Goal: Book appointment/travel/reservation

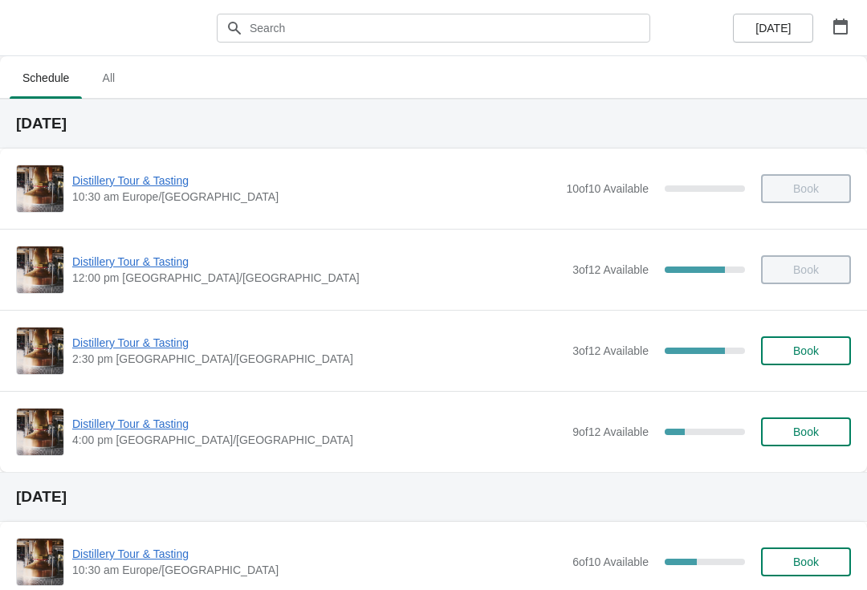
click at [836, 28] on icon "button" at bounding box center [840, 26] width 16 height 16
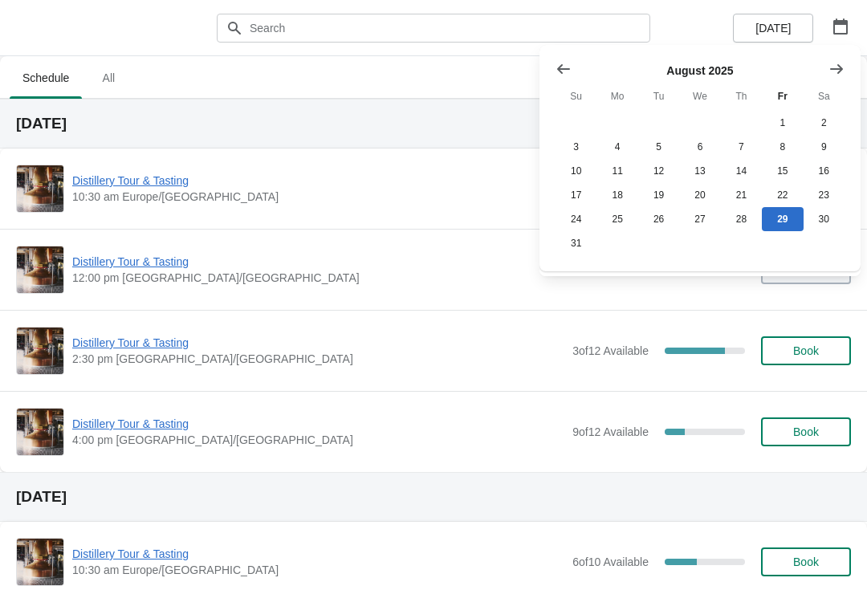
click at [836, 78] on button "Show next month, September 2025" at bounding box center [836, 69] width 29 height 29
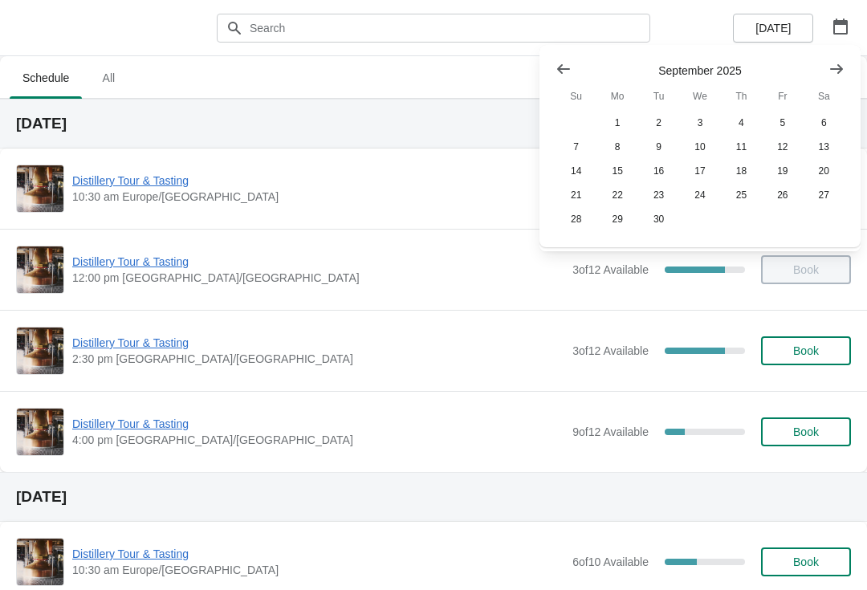
click at [834, 75] on icon "Show next month, October 2025" at bounding box center [836, 69] width 16 height 16
click at [567, 225] on button "26" at bounding box center [575, 219] width 41 height 24
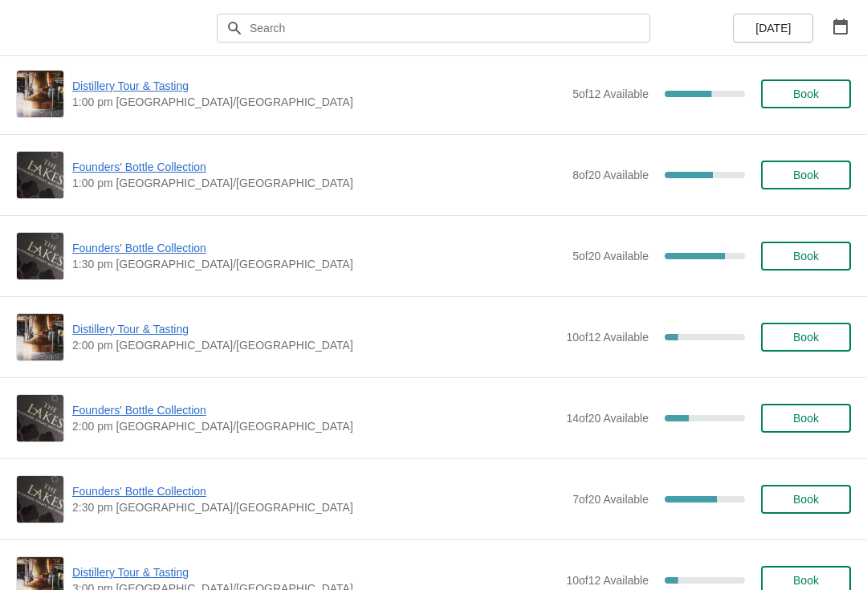
scroll to position [822, 0]
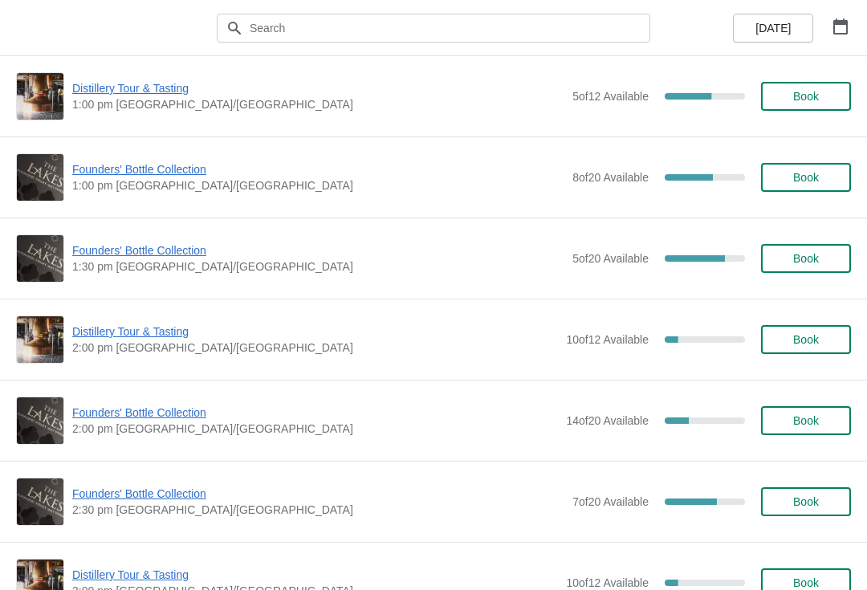
click at [190, 248] on span "Founders' Bottle Collection" at bounding box center [318, 250] width 492 height 16
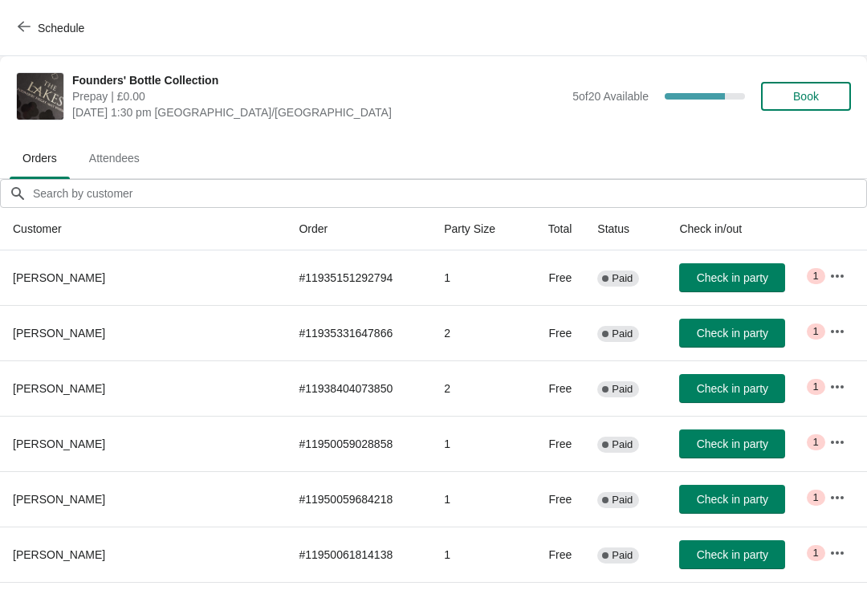
click at [813, 332] on span "1" at bounding box center [816, 331] width 6 height 13
click at [831, 330] on icon "button" at bounding box center [837, 330] width 13 height 3
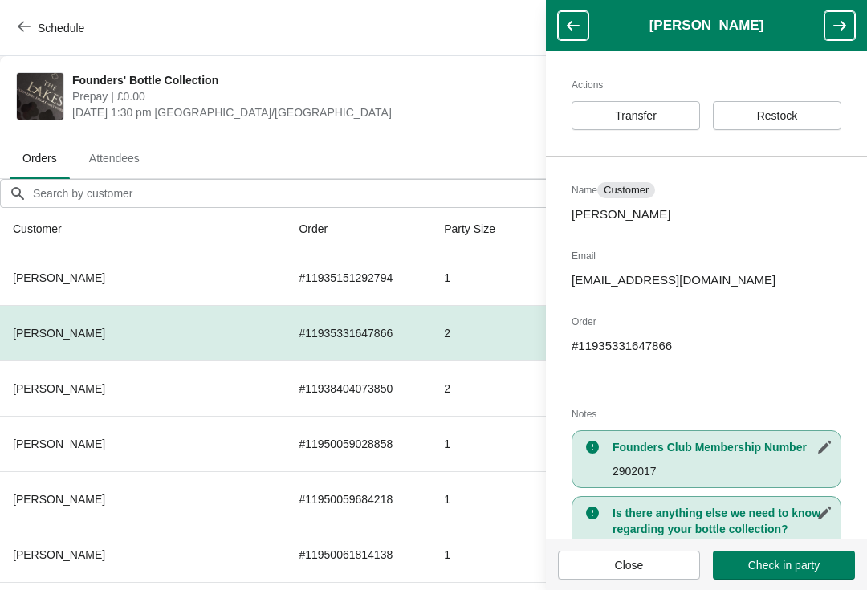
click at [677, 120] on span "Transfer" at bounding box center [635, 115] width 101 height 13
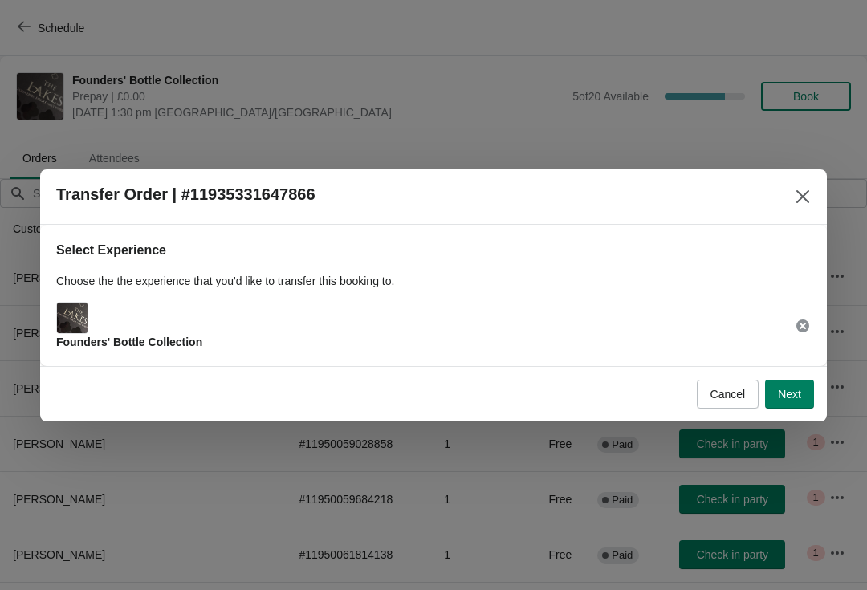
click at [789, 391] on span "Next" at bounding box center [789, 394] width 23 height 13
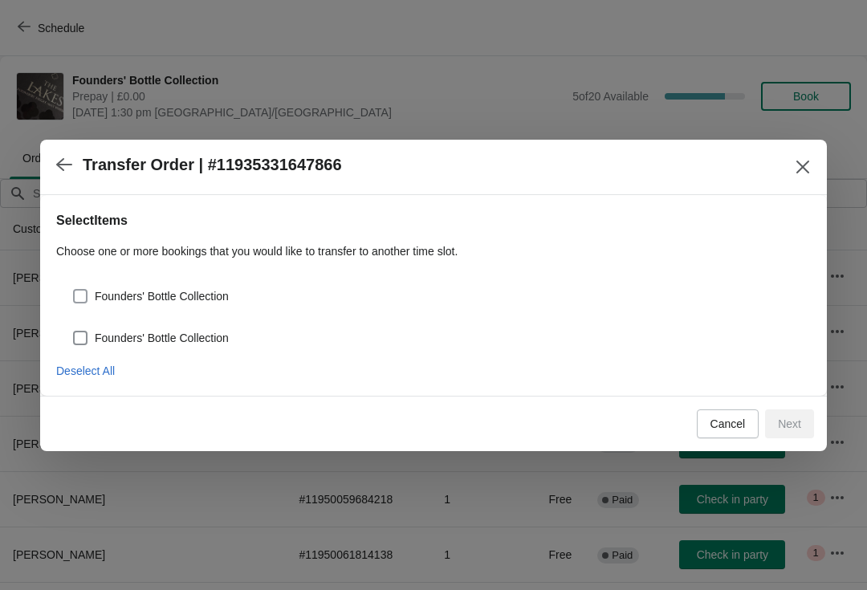
click at [214, 299] on span "Founders' Bottle Collection" at bounding box center [162, 296] width 134 height 16
click at [74, 290] on input "Founders' Bottle Collection" at bounding box center [73, 289] width 1 height 1
checkbox input "true"
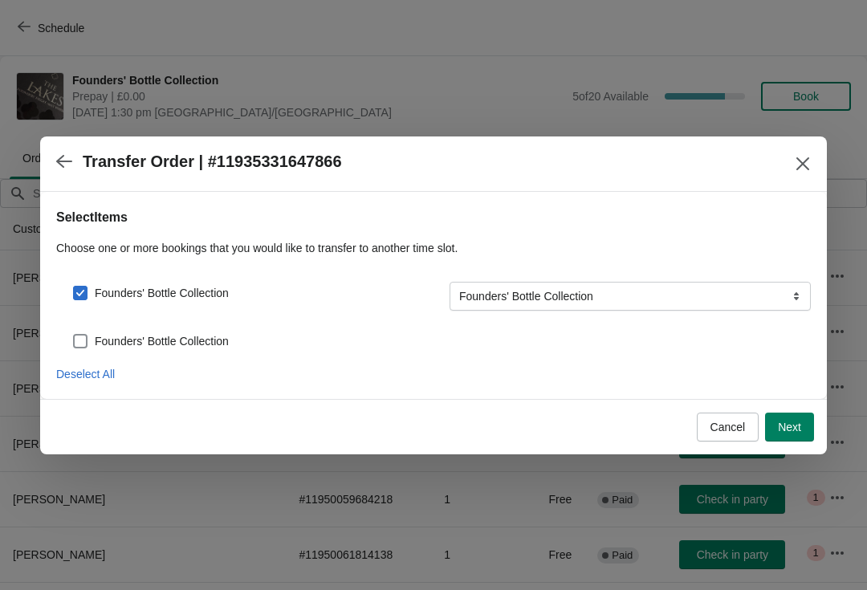
click at [177, 340] on span "Founders' Bottle Collection" at bounding box center [162, 341] width 134 height 16
click at [74, 335] on input "Founders' Bottle Collection" at bounding box center [73, 334] width 1 height 1
checkbox input "true"
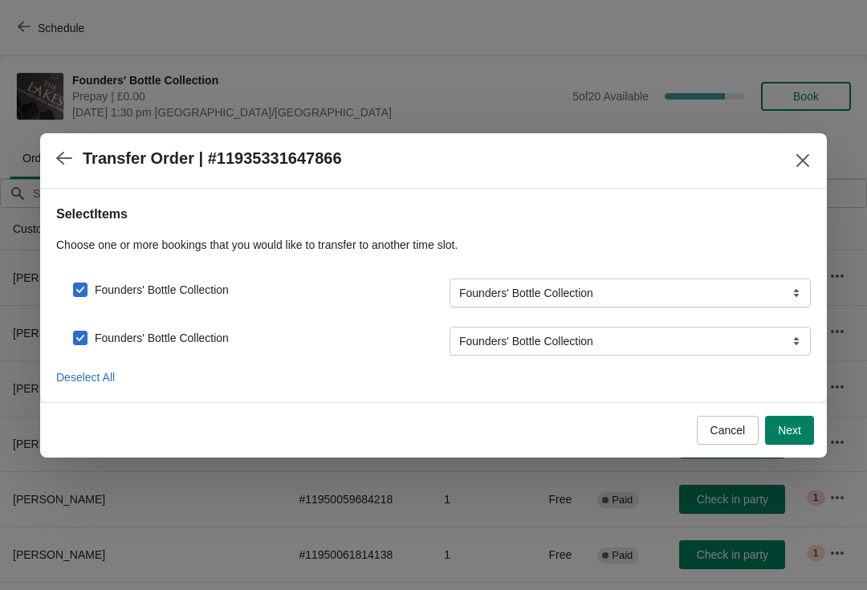
click at [796, 433] on span "Next" at bounding box center [789, 430] width 23 height 13
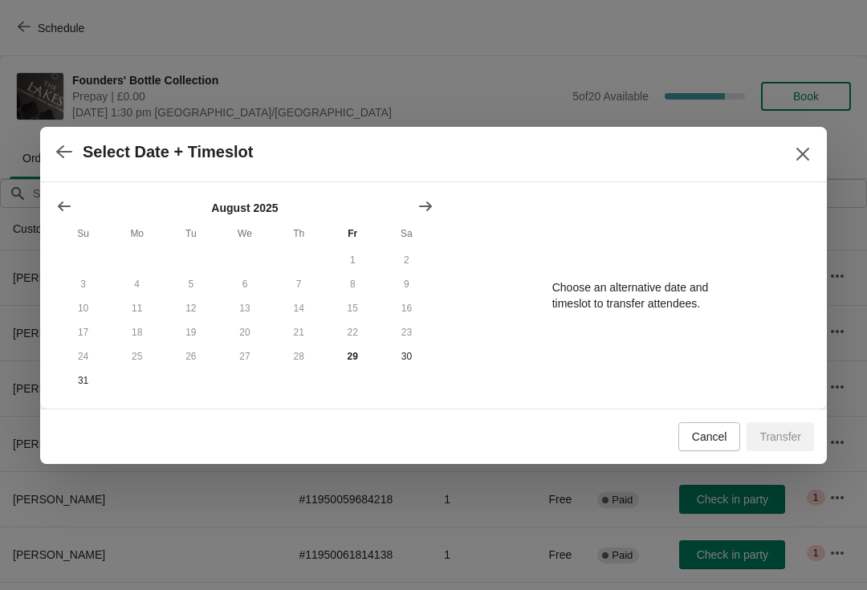
click at [426, 213] on button "Show next month, September 2025" at bounding box center [425, 206] width 29 height 29
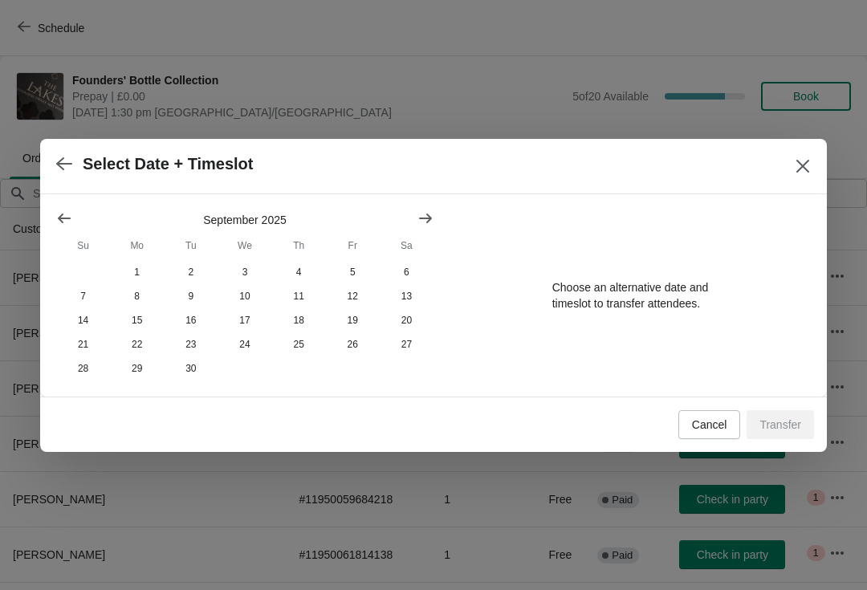
click at [421, 226] on button "Show next month, October 2025" at bounding box center [425, 218] width 29 height 29
click at [77, 375] on button "26" at bounding box center [83, 368] width 54 height 24
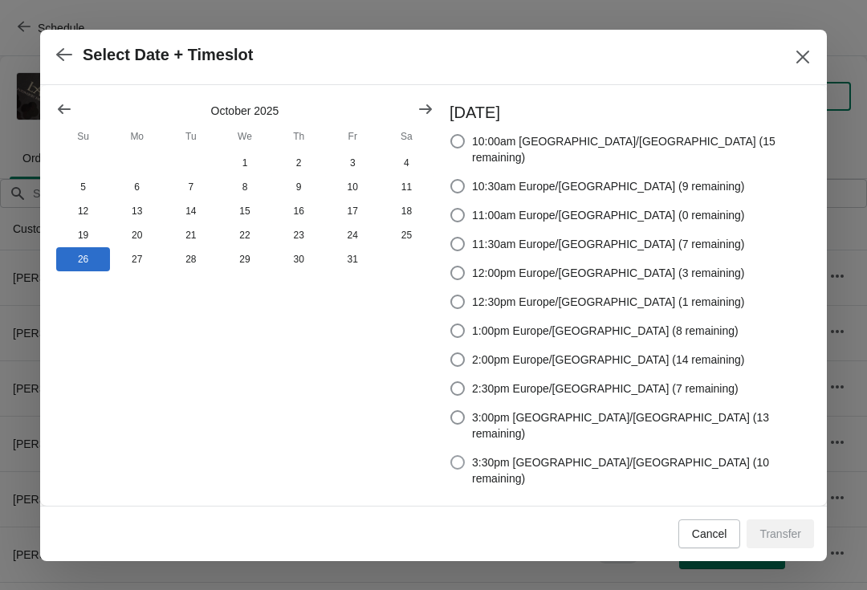
click at [586, 454] on span "3:30pm [GEOGRAPHIC_DATA]/[GEOGRAPHIC_DATA] (10 remaining)" at bounding box center [641, 470] width 339 height 32
click at [451, 455] on input "3:30pm [GEOGRAPHIC_DATA]/[GEOGRAPHIC_DATA] (10 remaining)" at bounding box center [450, 455] width 1 height 1
radio input "true"
click at [632, 424] on span "3:00pm [GEOGRAPHIC_DATA]/[GEOGRAPHIC_DATA] (13 remaining)" at bounding box center [641, 425] width 339 height 32
click at [451, 411] on input "3:00pm [GEOGRAPHIC_DATA]/[GEOGRAPHIC_DATA] (13 remaining)" at bounding box center [450, 410] width 1 height 1
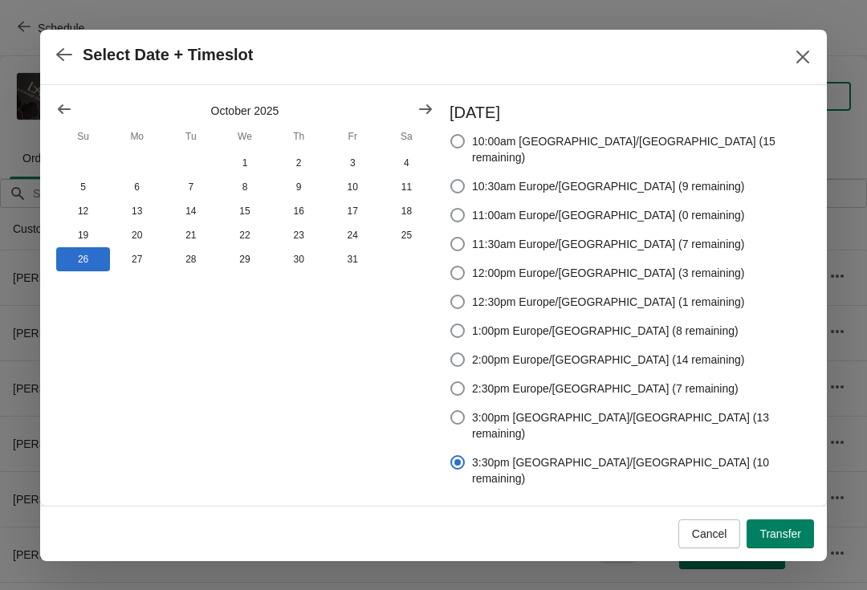
radio input "true"
click at [787, 527] on span "Transfer" at bounding box center [780, 533] width 42 height 13
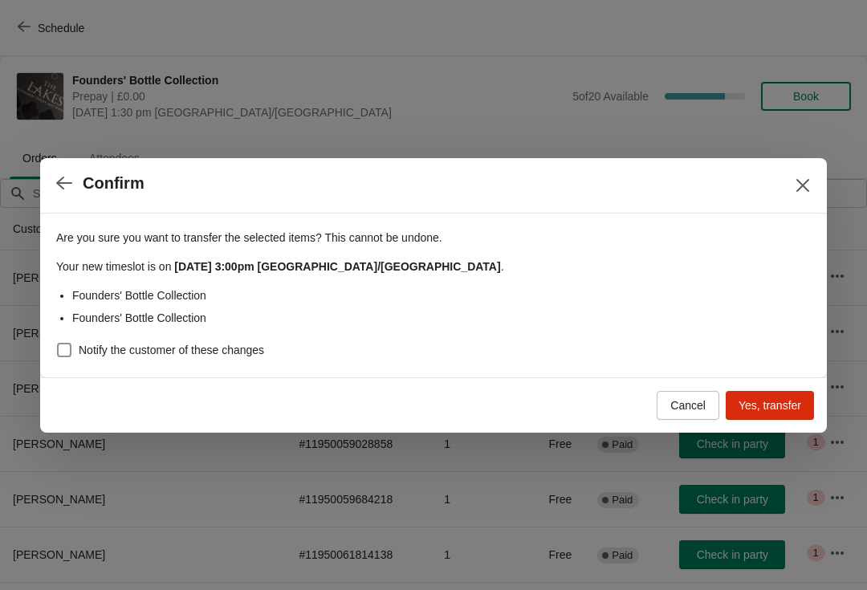
click at [242, 348] on span "Notify the customer of these changes" at bounding box center [171, 350] width 185 height 16
click at [58, 344] on input "Notify the customer of these changes" at bounding box center [57, 343] width 1 height 1
checkbox input "true"
click at [779, 408] on span "Yes, transfer" at bounding box center [769, 405] width 63 height 13
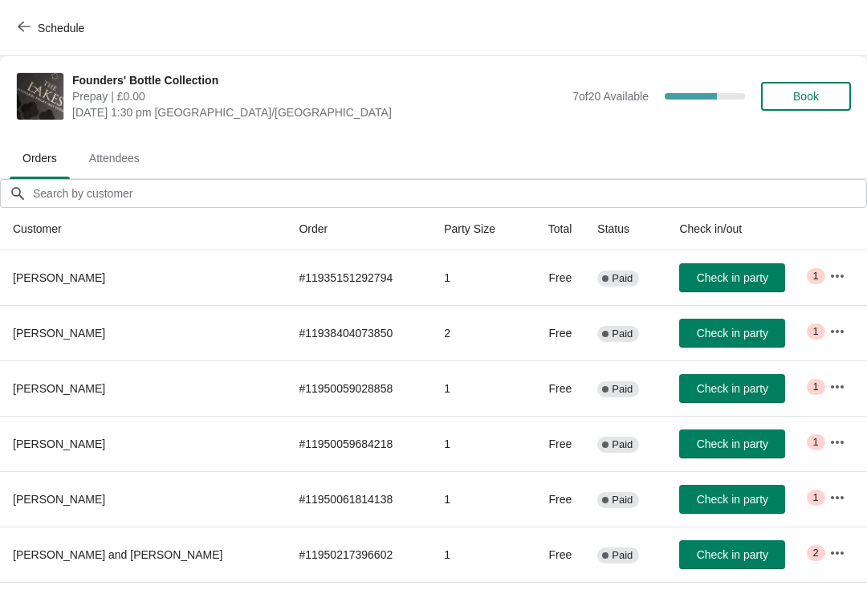
click at [39, 27] on span "Schedule" at bounding box center [61, 28] width 47 height 13
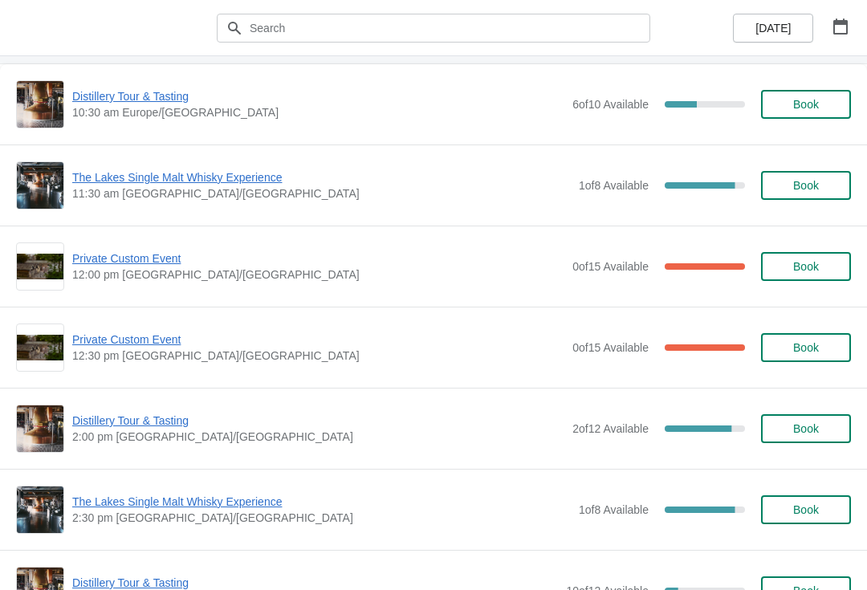
scroll to position [457, 0]
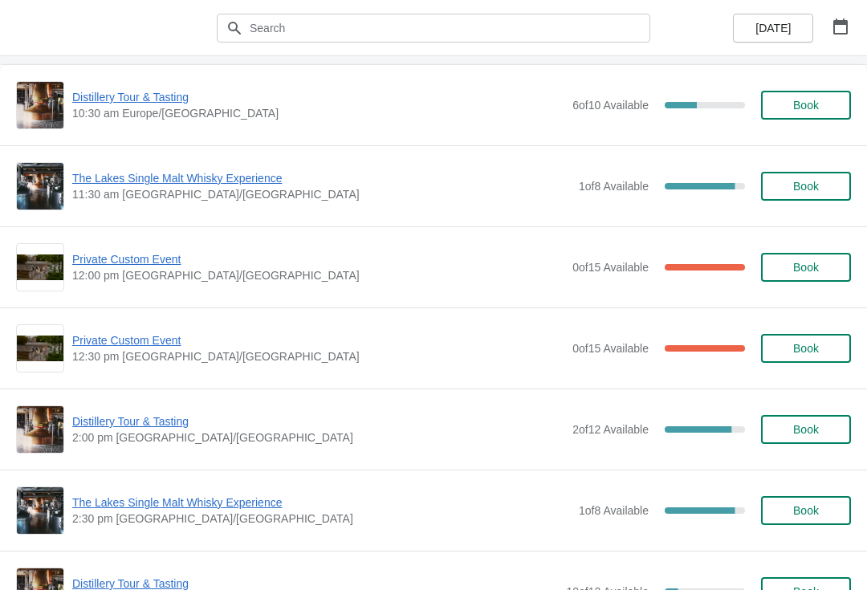
click at [831, 31] on button "button" at bounding box center [840, 26] width 29 height 29
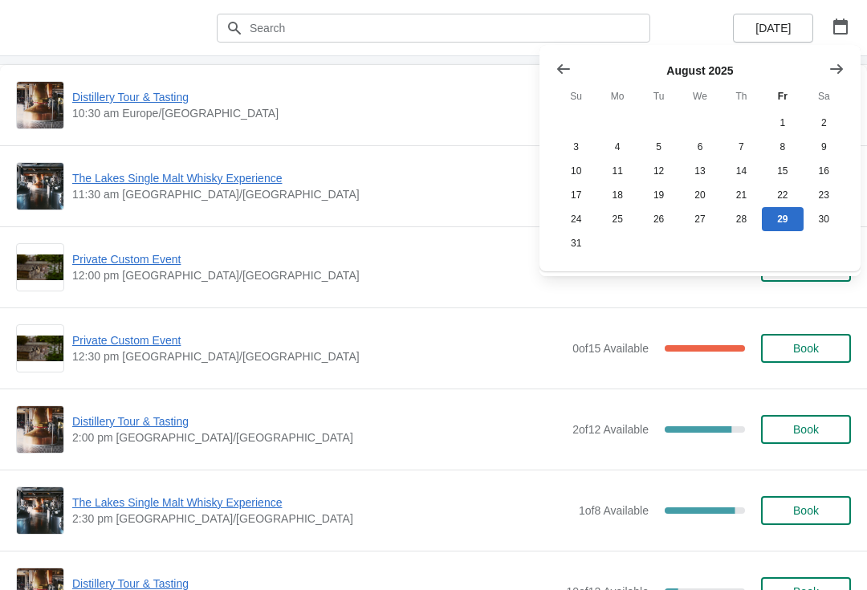
click at [831, 82] on button "Show next month, September 2025" at bounding box center [836, 69] width 29 height 29
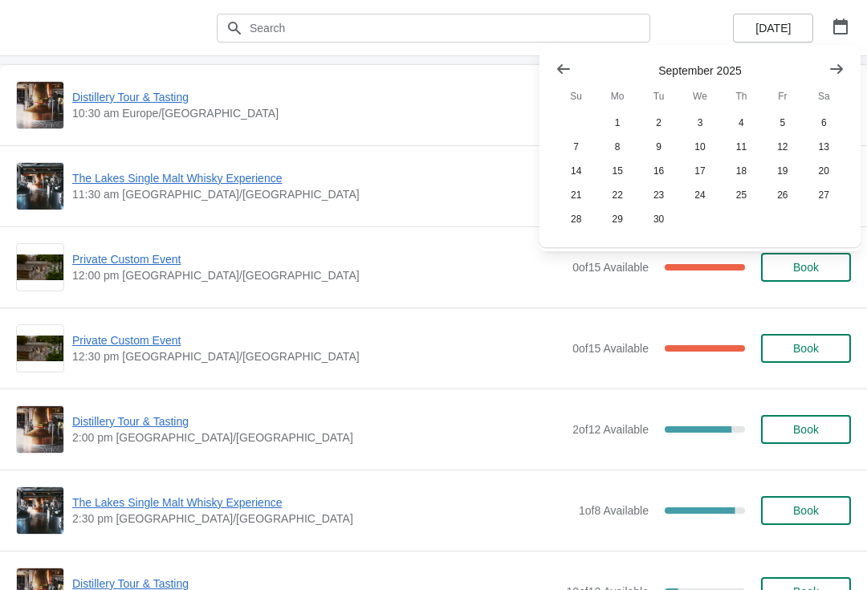
click at [564, 199] on button "21" at bounding box center [575, 195] width 41 height 24
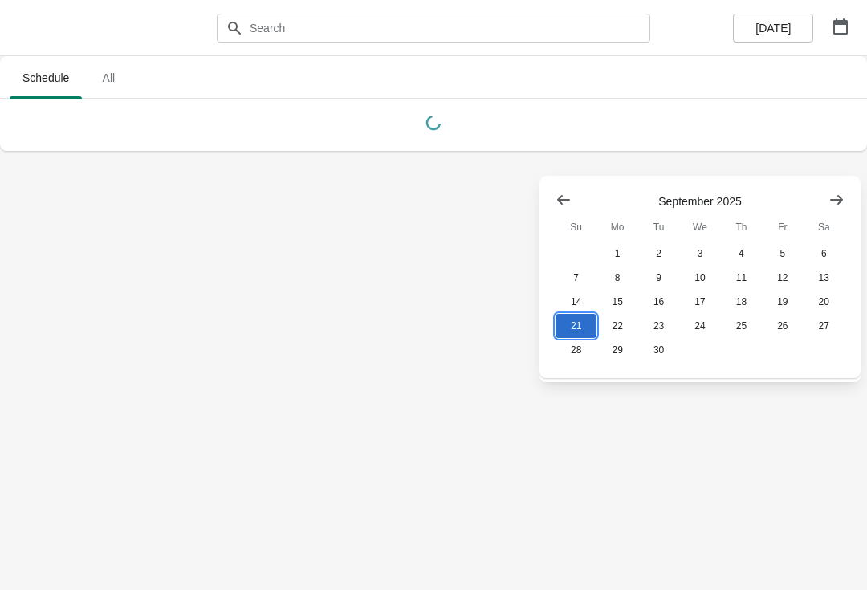
scroll to position [0, 0]
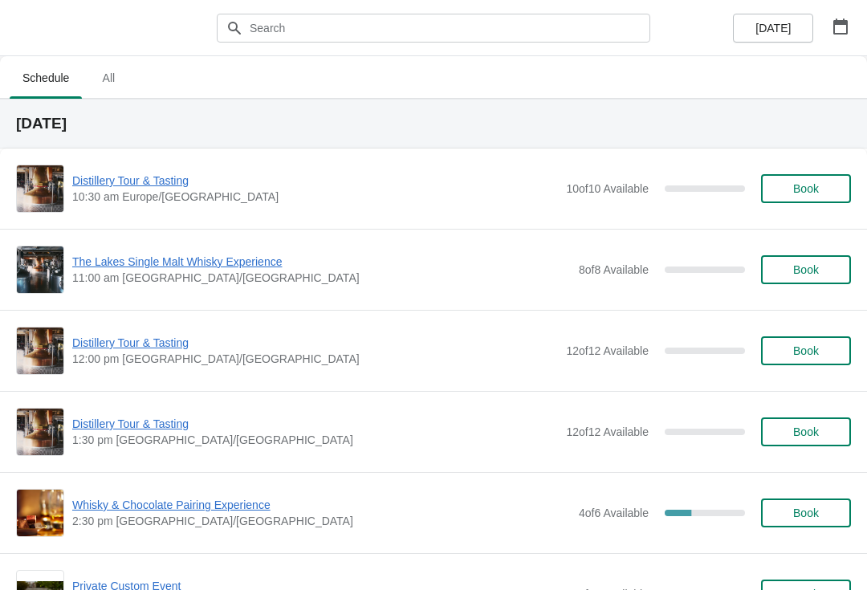
click at [807, 352] on span "Book" at bounding box center [806, 350] width 26 height 13
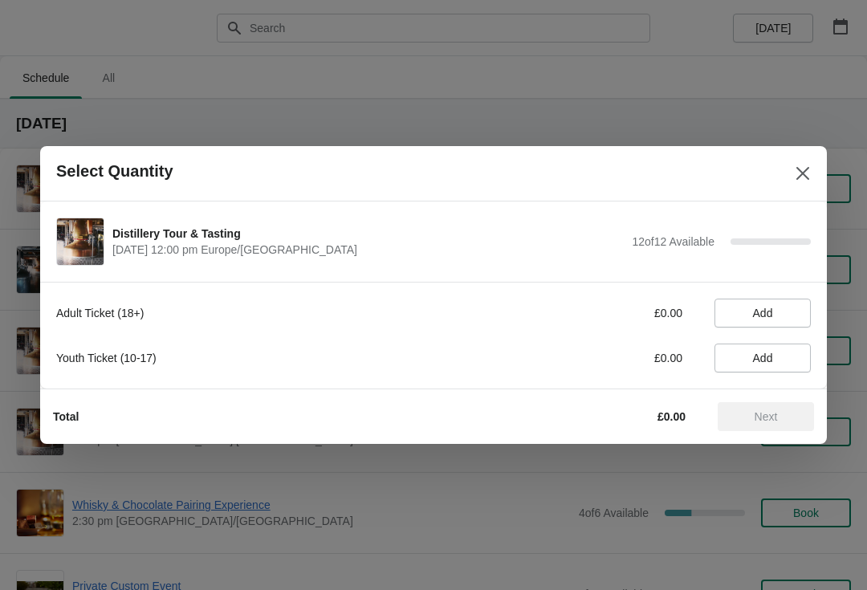
click at [759, 319] on span "Add" at bounding box center [763, 313] width 20 height 13
click at [791, 315] on icon at bounding box center [790, 314] width 6 height 6
click at [809, 183] on button "Close" at bounding box center [802, 173] width 29 height 29
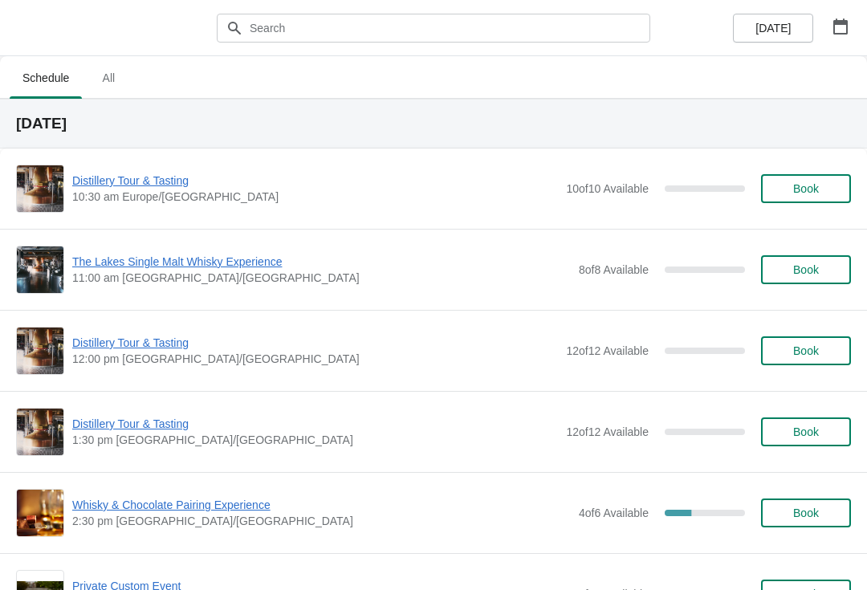
click at [822, 359] on button "Book" at bounding box center [806, 350] width 90 height 29
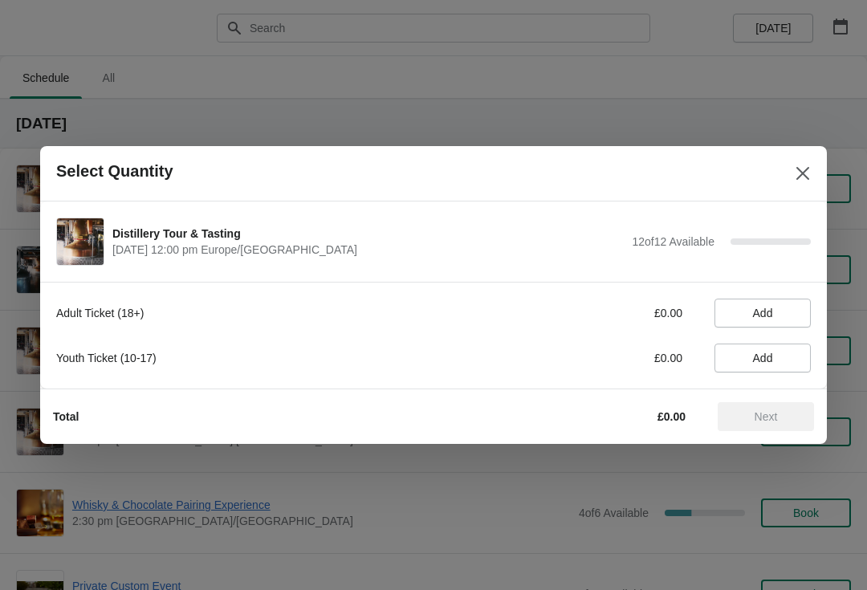
click at [761, 322] on button "Add" at bounding box center [762, 313] width 96 height 29
click at [795, 321] on icon at bounding box center [790, 313] width 17 height 17
click at [775, 430] on button "Next" at bounding box center [766, 416] width 96 height 29
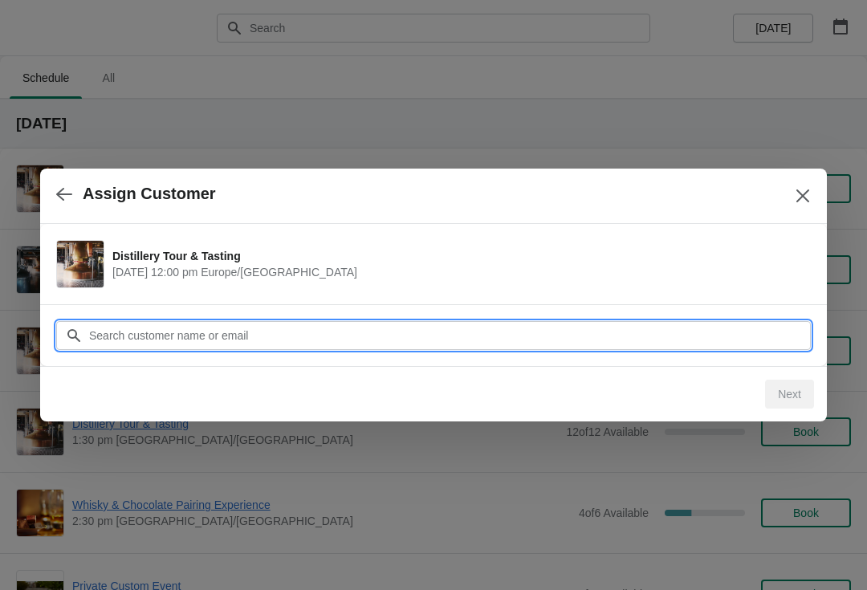
click at [506, 339] on input "Customer" at bounding box center [449, 335] width 722 height 29
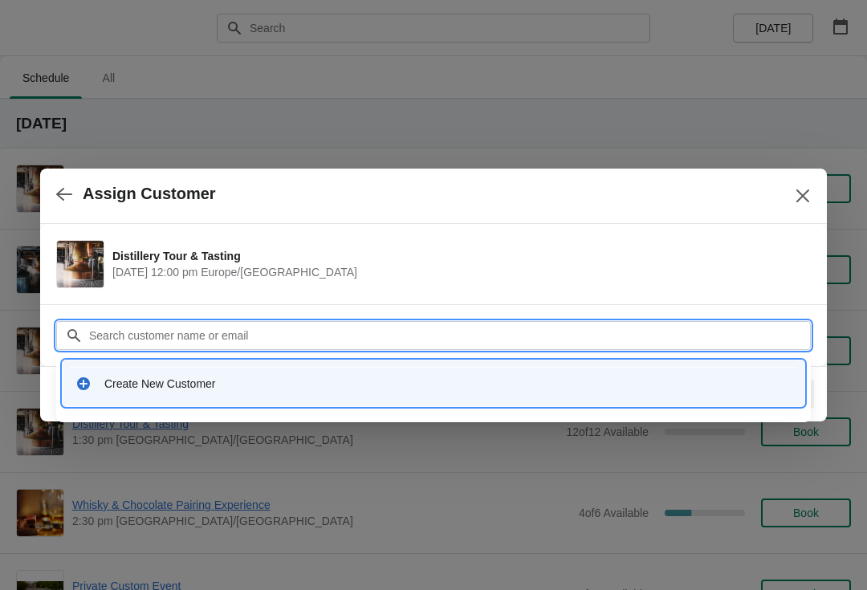
click at [169, 395] on div "Create New Customer" at bounding box center [433, 383] width 729 height 33
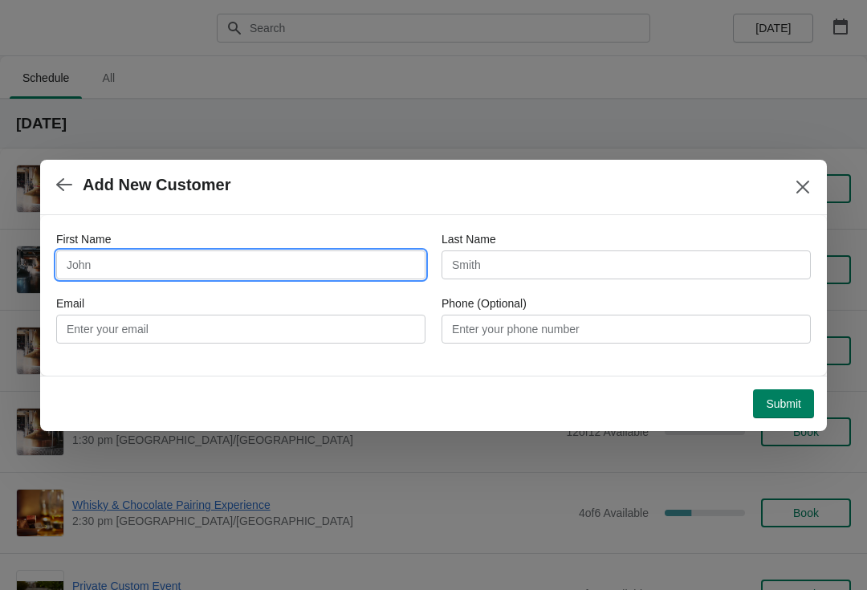
click at [214, 264] on input "First Name" at bounding box center [240, 264] width 369 height 29
type input "[PERSON_NAME]"
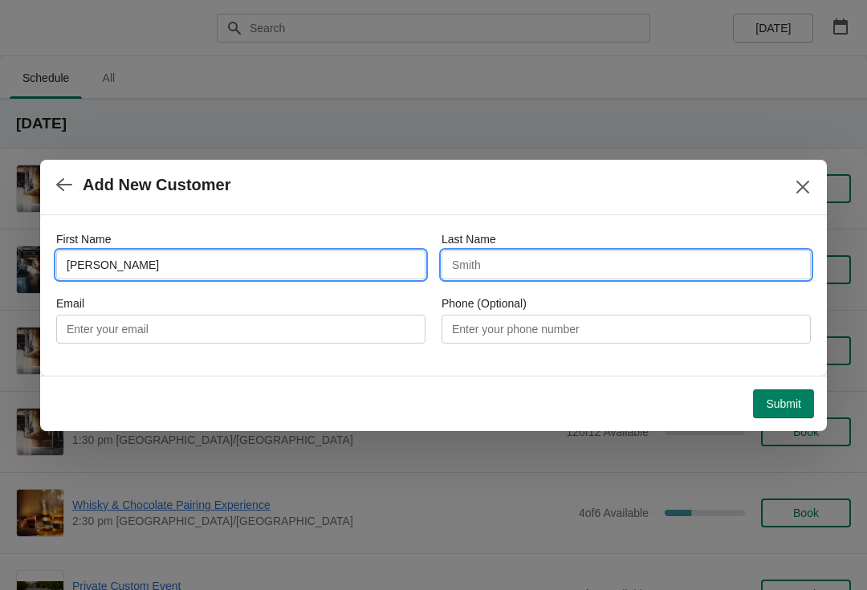
click at [551, 252] on input "Last Name" at bounding box center [625, 264] width 369 height 29
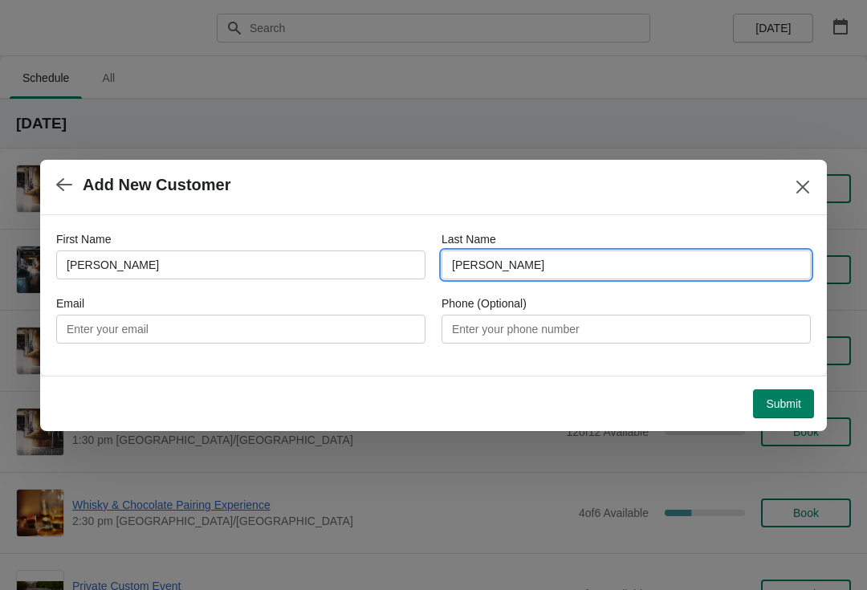
type input "[PERSON_NAME]"
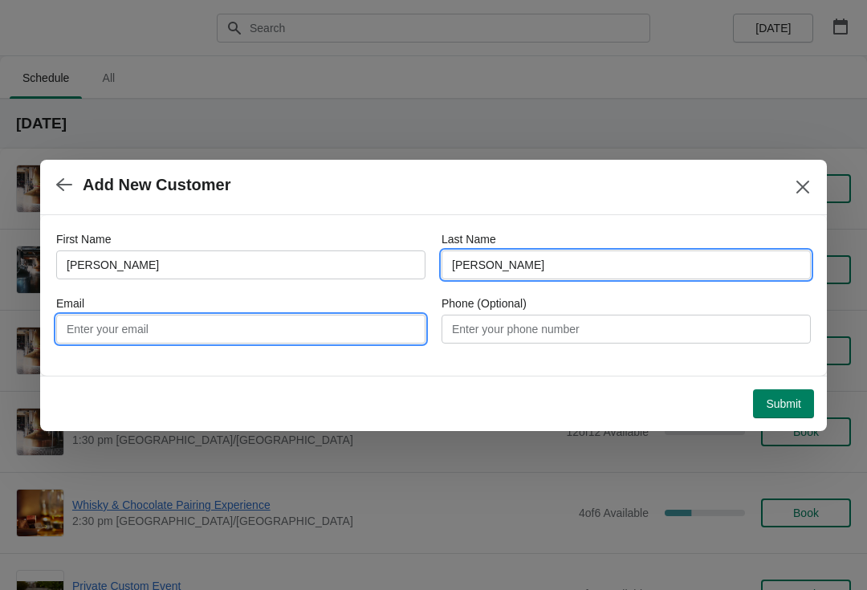
click at [282, 336] on input "Email" at bounding box center [240, 329] width 369 height 29
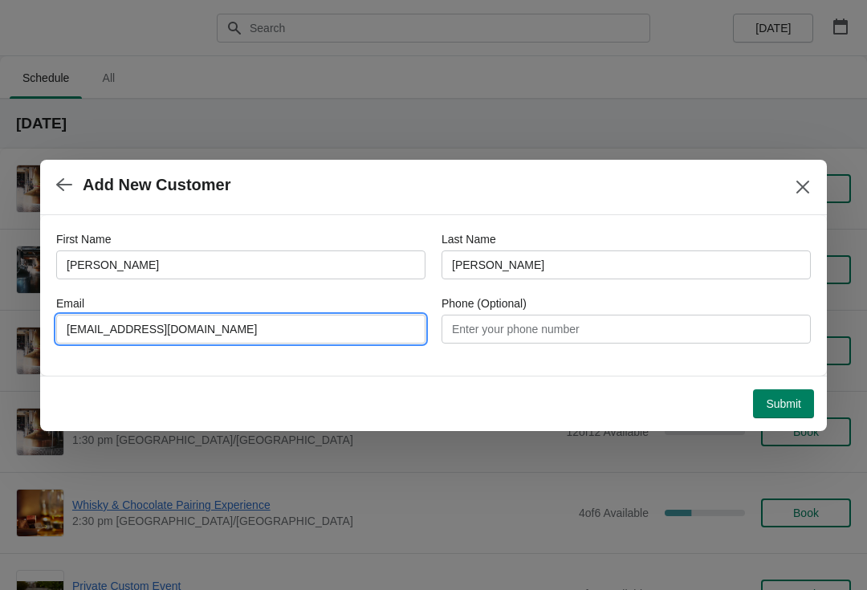
type input "[EMAIL_ADDRESS][DOMAIN_NAME]"
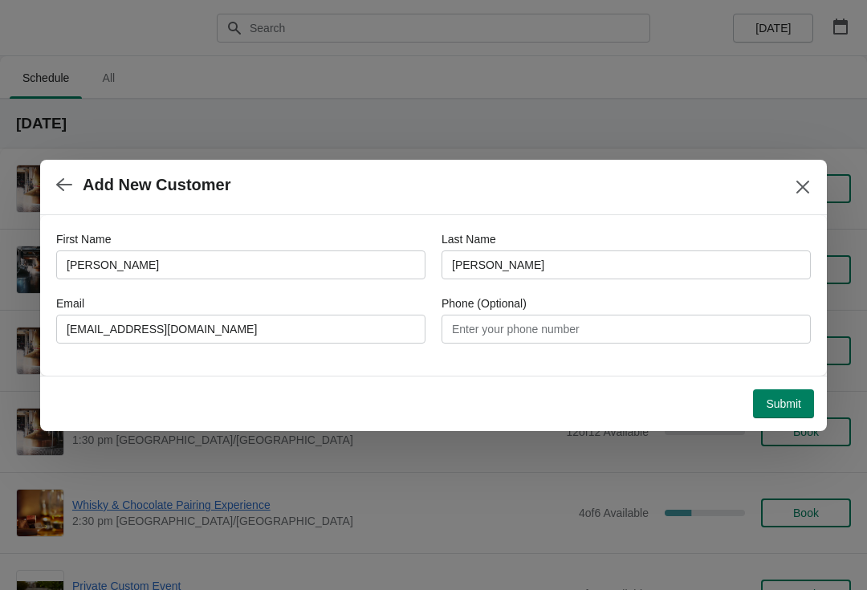
click at [772, 392] on button "Submit" at bounding box center [783, 403] width 61 height 29
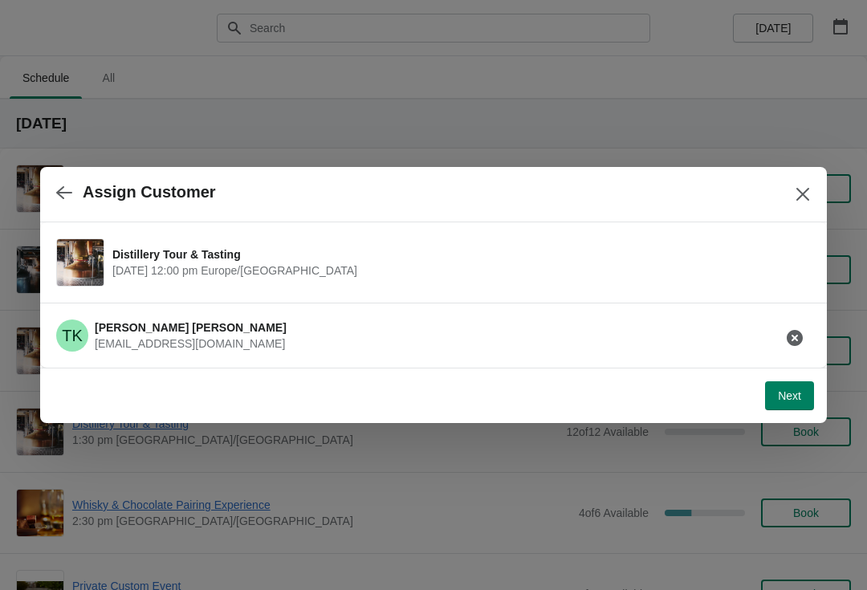
click at [778, 405] on button "Next" at bounding box center [789, 395] width 49 height 29
